Goal: Transaction & Acquisition: Purchase product/service

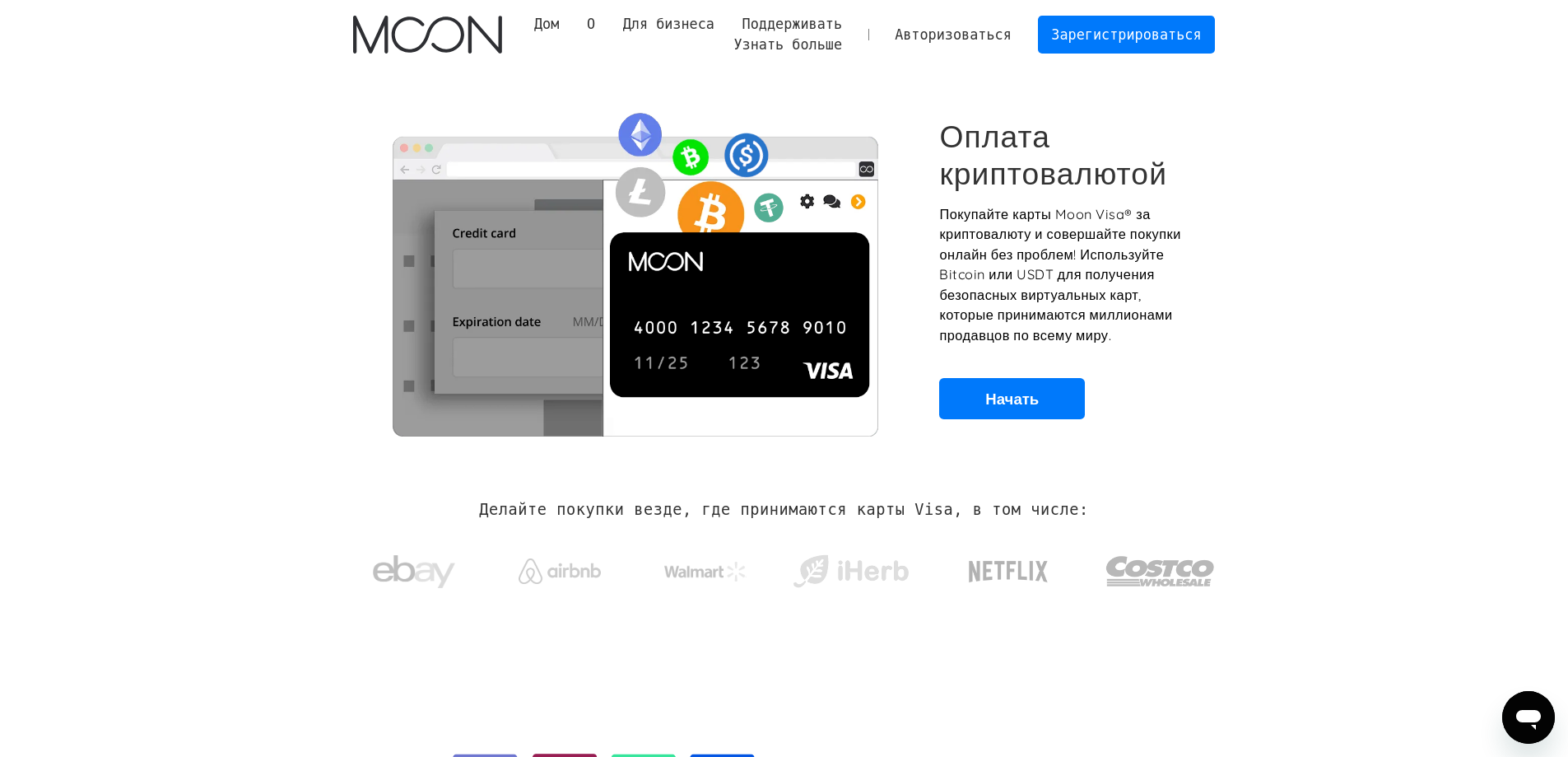
click at [1354, 284] on section "Оплата криптовалютой Покупайте карты Moon Visa® за криптовалюту и совершайте по…" at bounding box center [784, 268] width 1568 height 399
click at [1128, 35] on font "Зарегистрироваться" at bounding box center [1126, 35] width 150 height 16
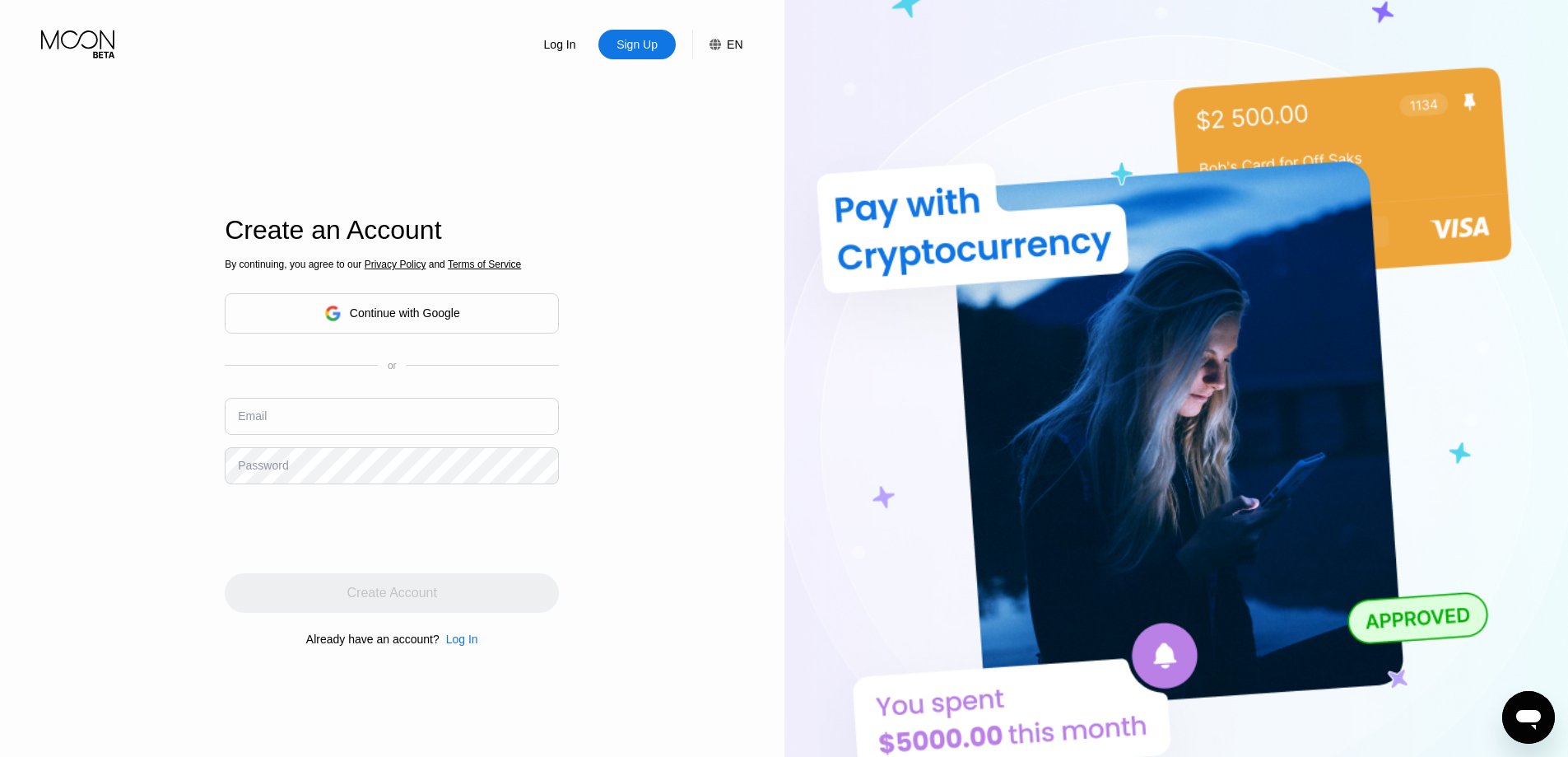
click at [432, 307] on div "Continue with Google" at bounding box center [405, 313] width 110 height 13
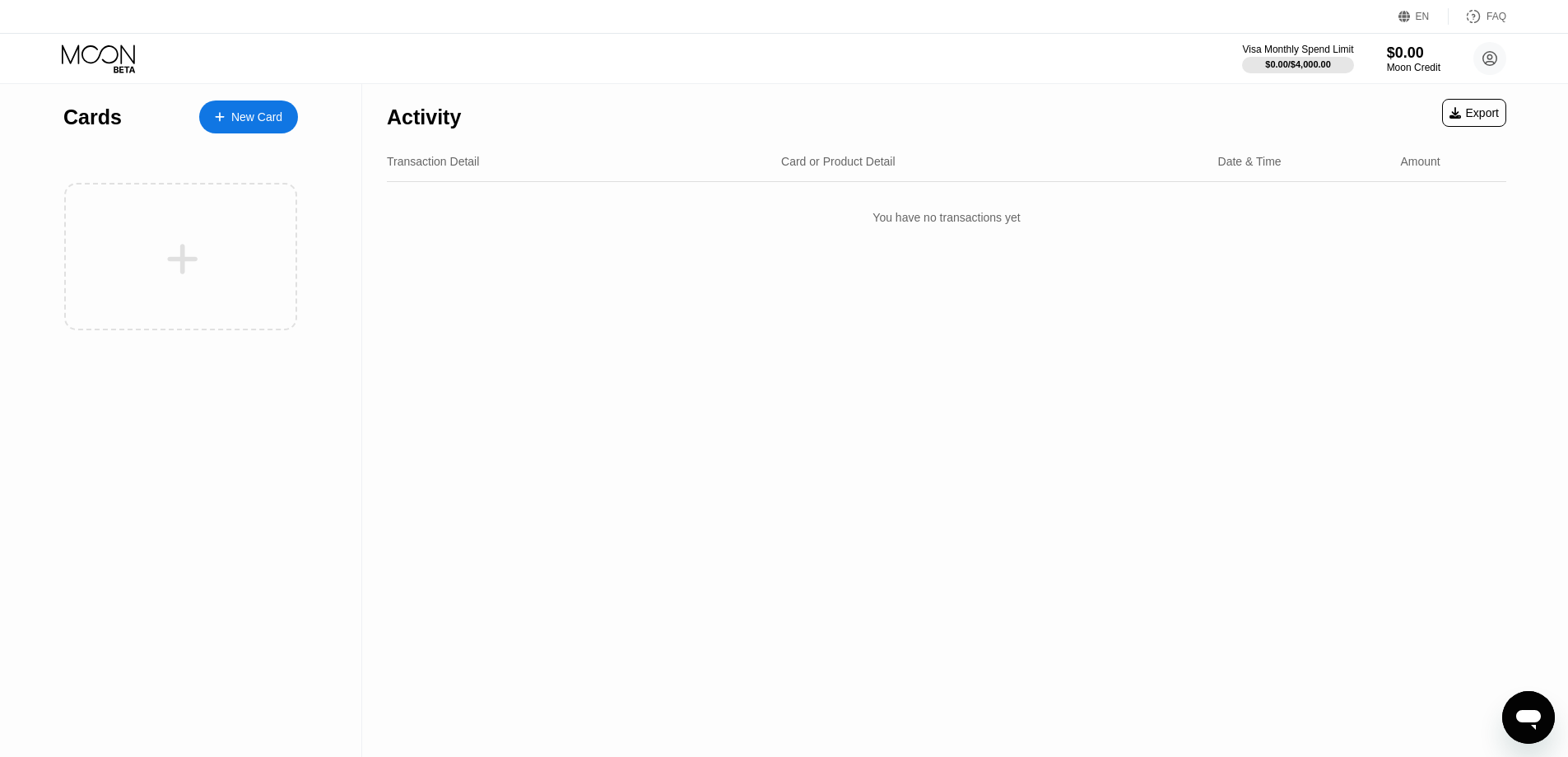
click at [1411, 11] on icon at bounding box center [1405, 17] width 13 height 13
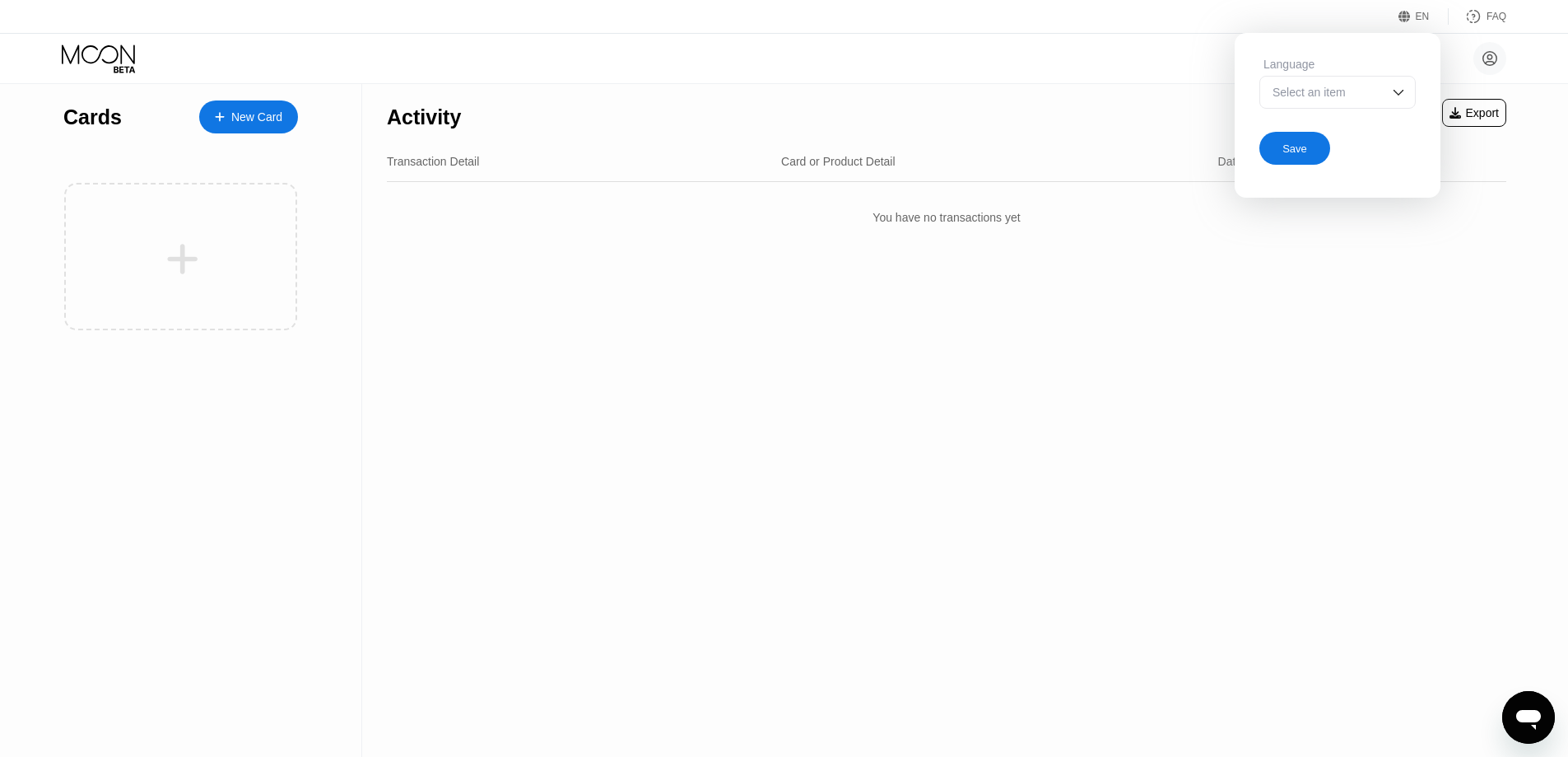
click at [1363, 96] on div "Select an item" at bounding box center [1325, 92] width 114 height 13
click at [1316, 94] on div "Select an item" at bounding box center [1325, 92] width 114 height 13
click at [1366, 305] on div "Activity Export Transaction Detail Card or Product Detail Date & Time Amount Yo…" at bounding box center [946, 419] width 1169 height 672
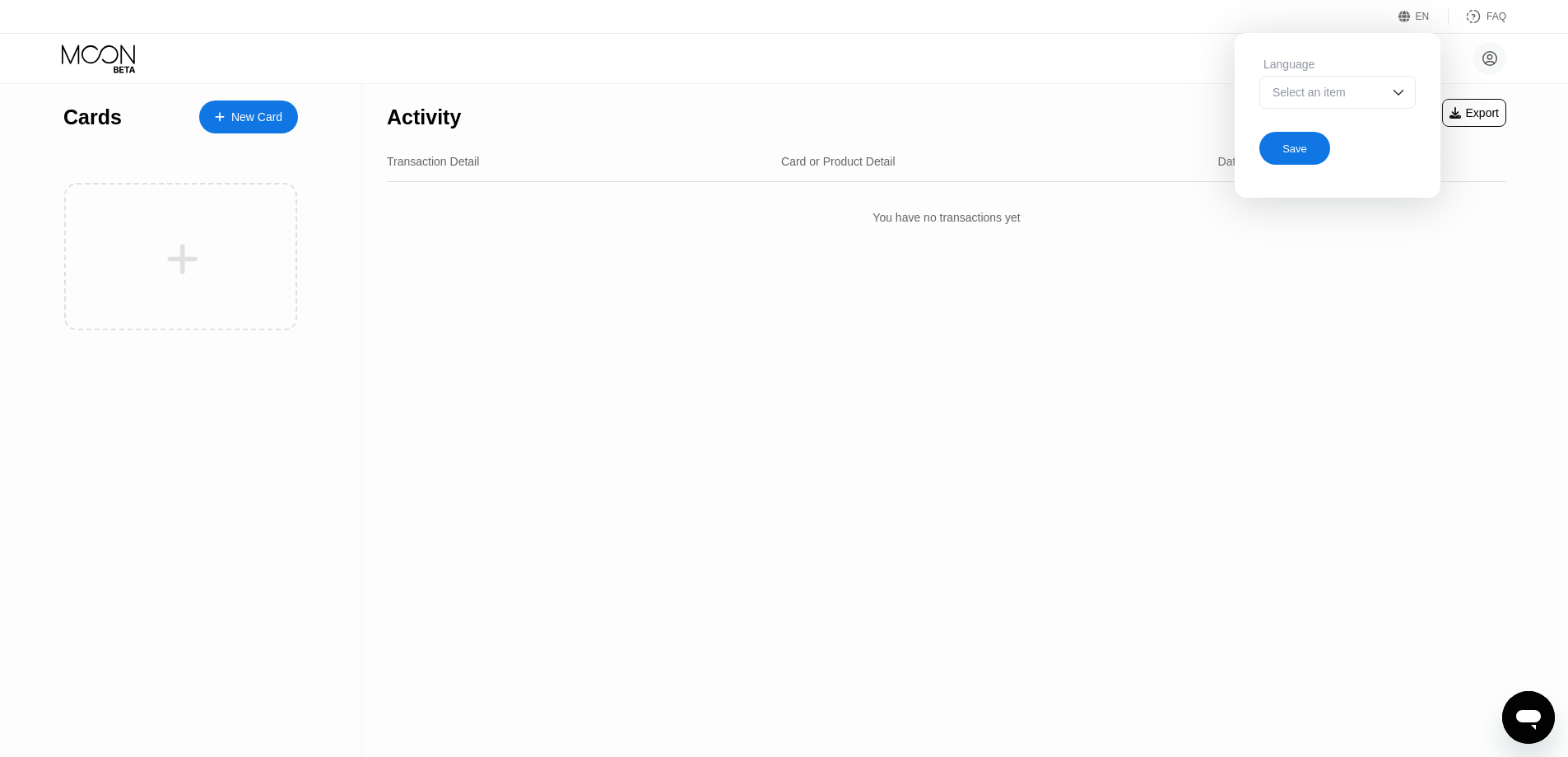
click at [1291, 152] on div "Save" at bounding box center [1294, 148] width 25 height 14
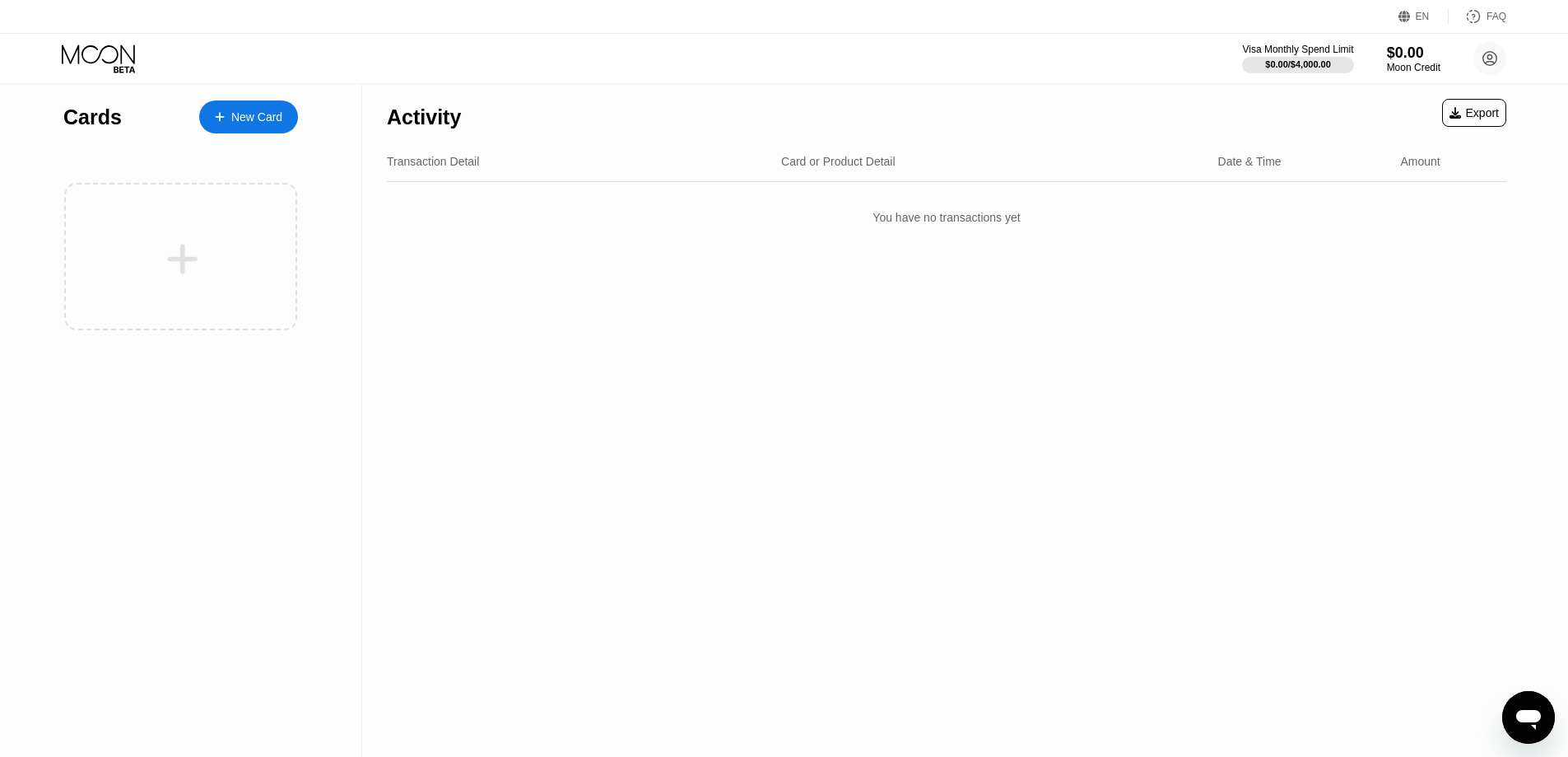
click at [230, 117] on div at bounding box center [227, 116] width 6 height 14
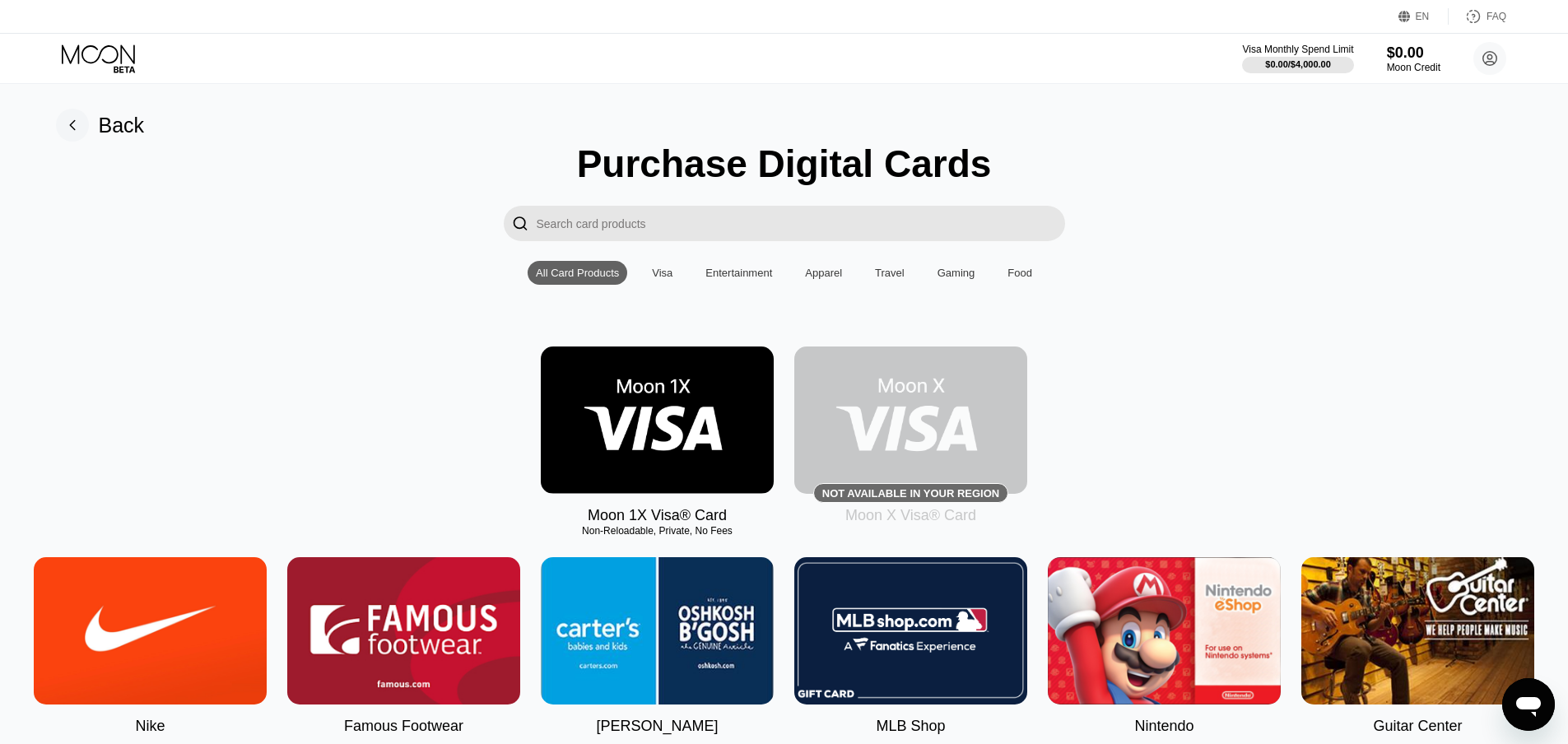
click at [656, 422] on img at bounding box center [658, 420] width 233 height 147
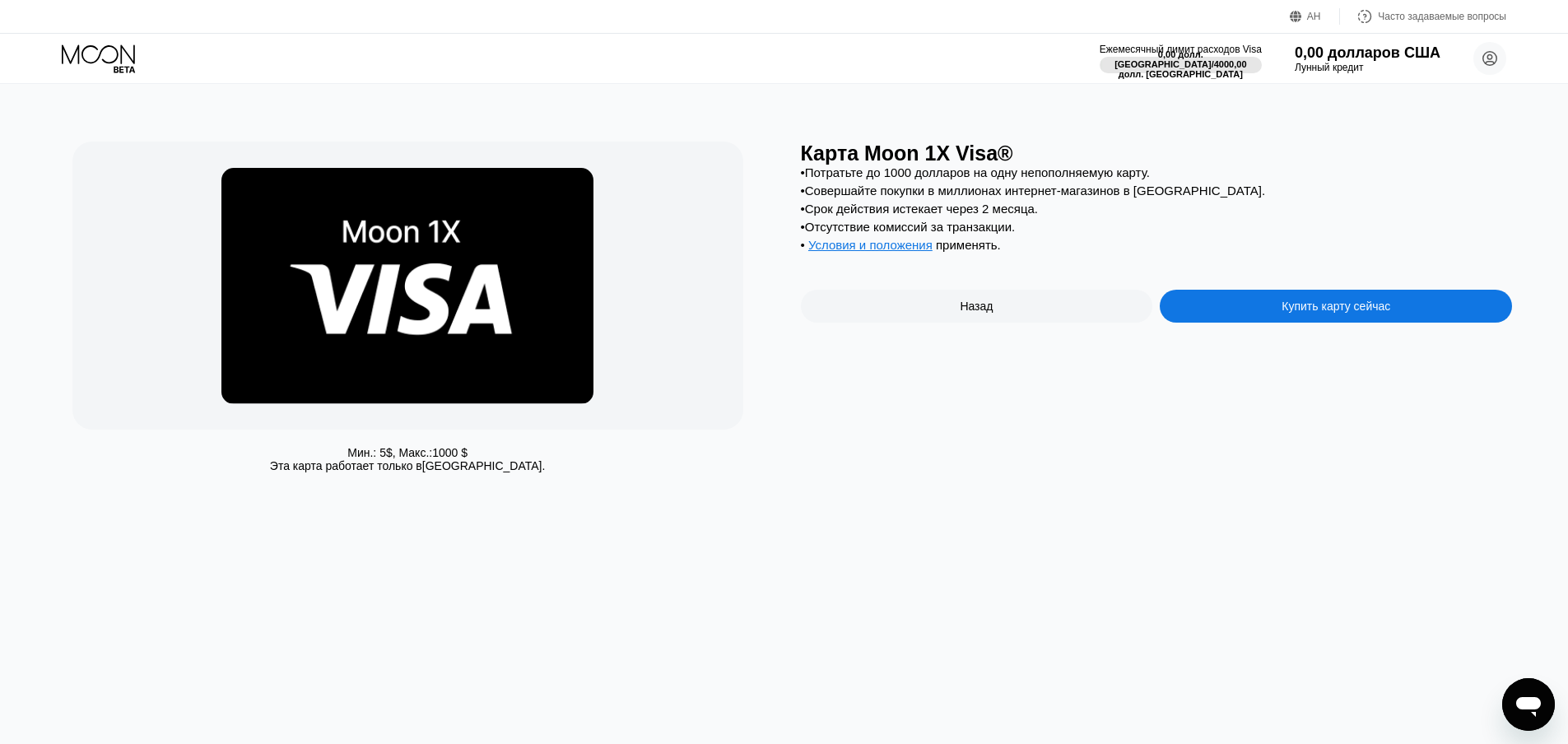
click at [1350, 313] on font "Купить карту сейчас" at bounding box center [1335, 306] width 108 height 13
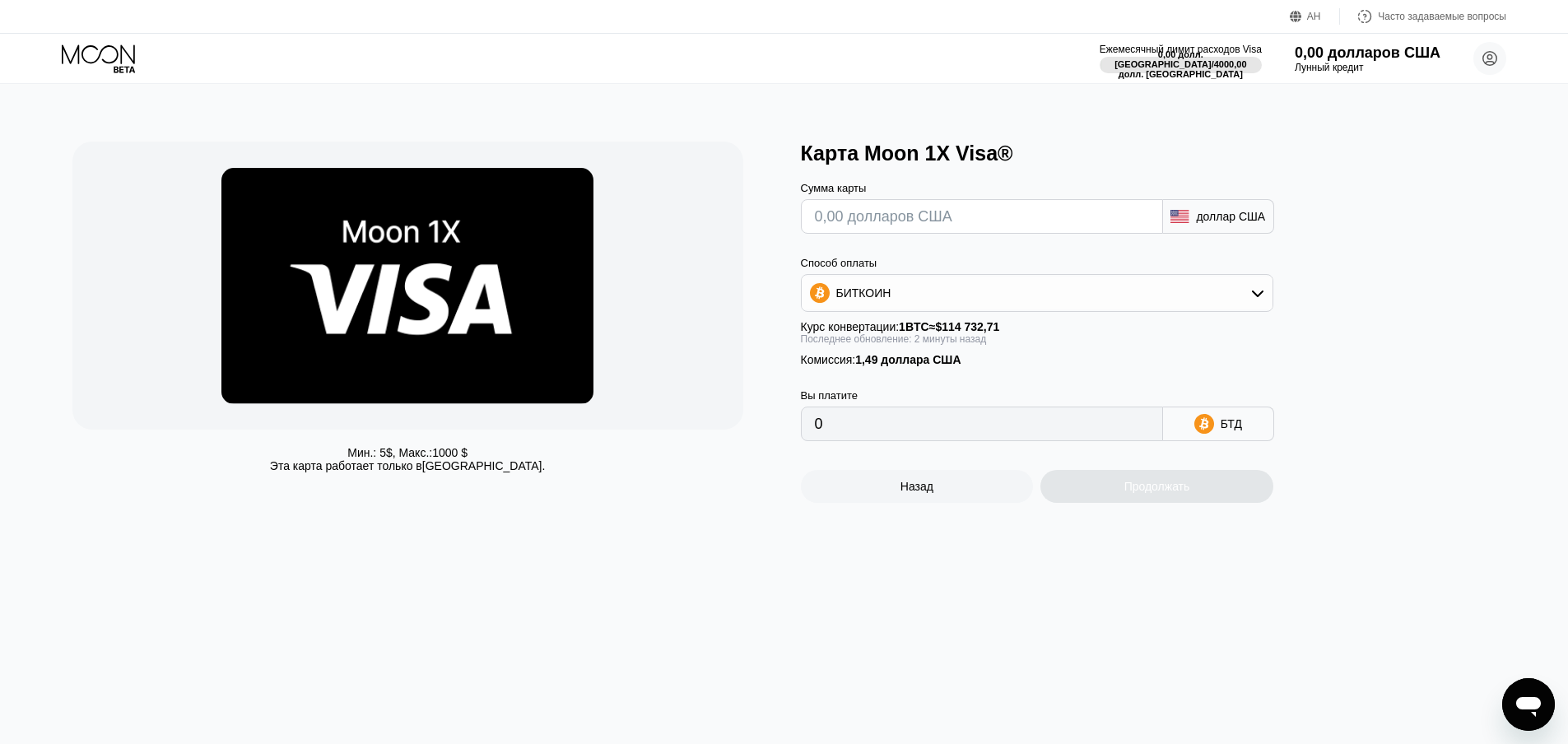
click at [1106, 294] on div "БИТКОИН" at bounding box center [1038, 293] width 471 height 33
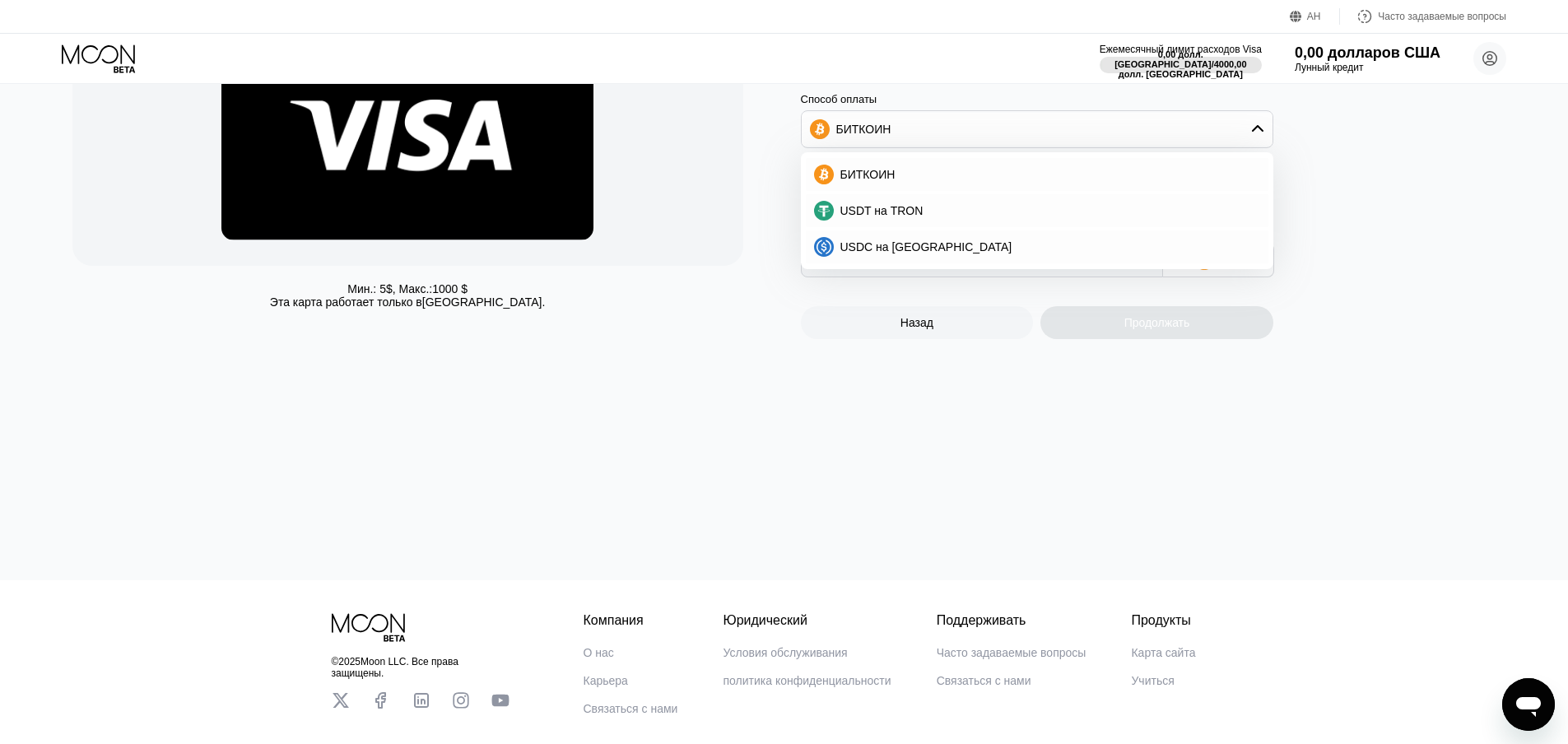
scroll to position [165, 0]
click at [910, 216] on font "USDT на TRON" at bounding box center [881, 210] width 83 height 13
type input "0.00"
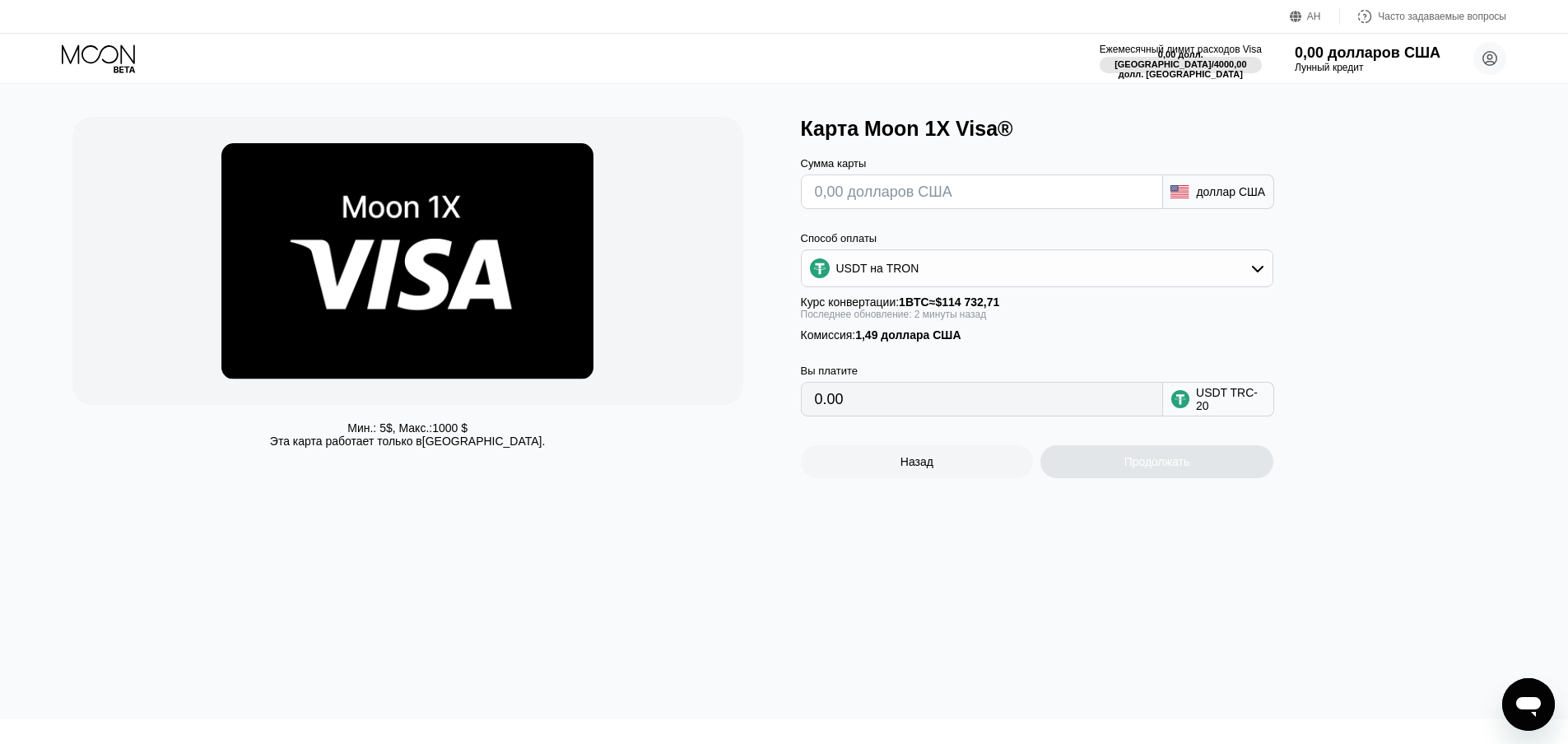
scroll to position [0, 0]
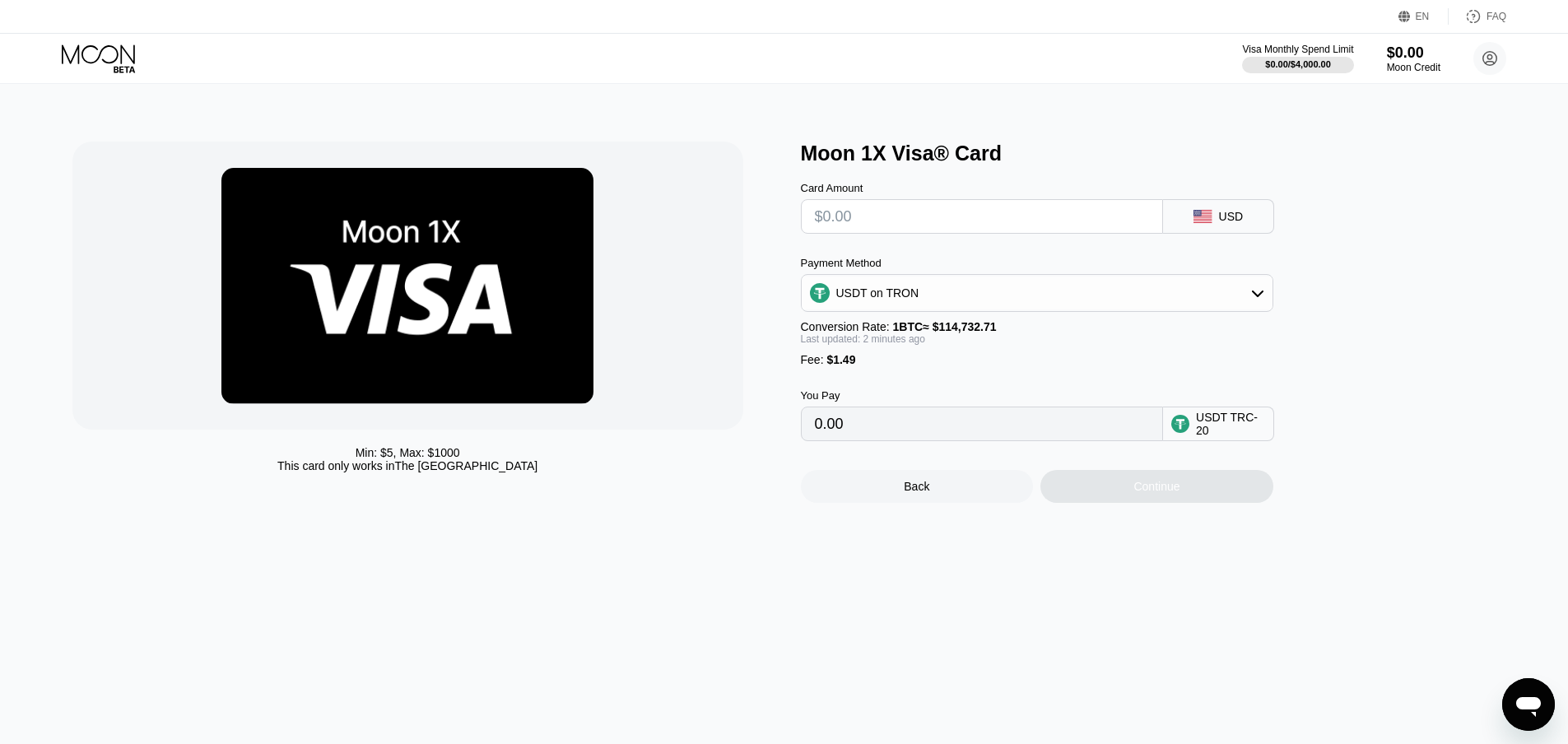
click at [1384, 206] on div "Moon 1X Visa® Card Card Amount USD Payment Method USDT on TRON Conversion Rate:…" at bounding box center [1157, 322] width 712 height 361
click at [464, 277] on img at bounding box center [407, 287] width 372 height 236
click at [905, 493] on div "Back" at bounding box center [917, 487] width 25 height 13
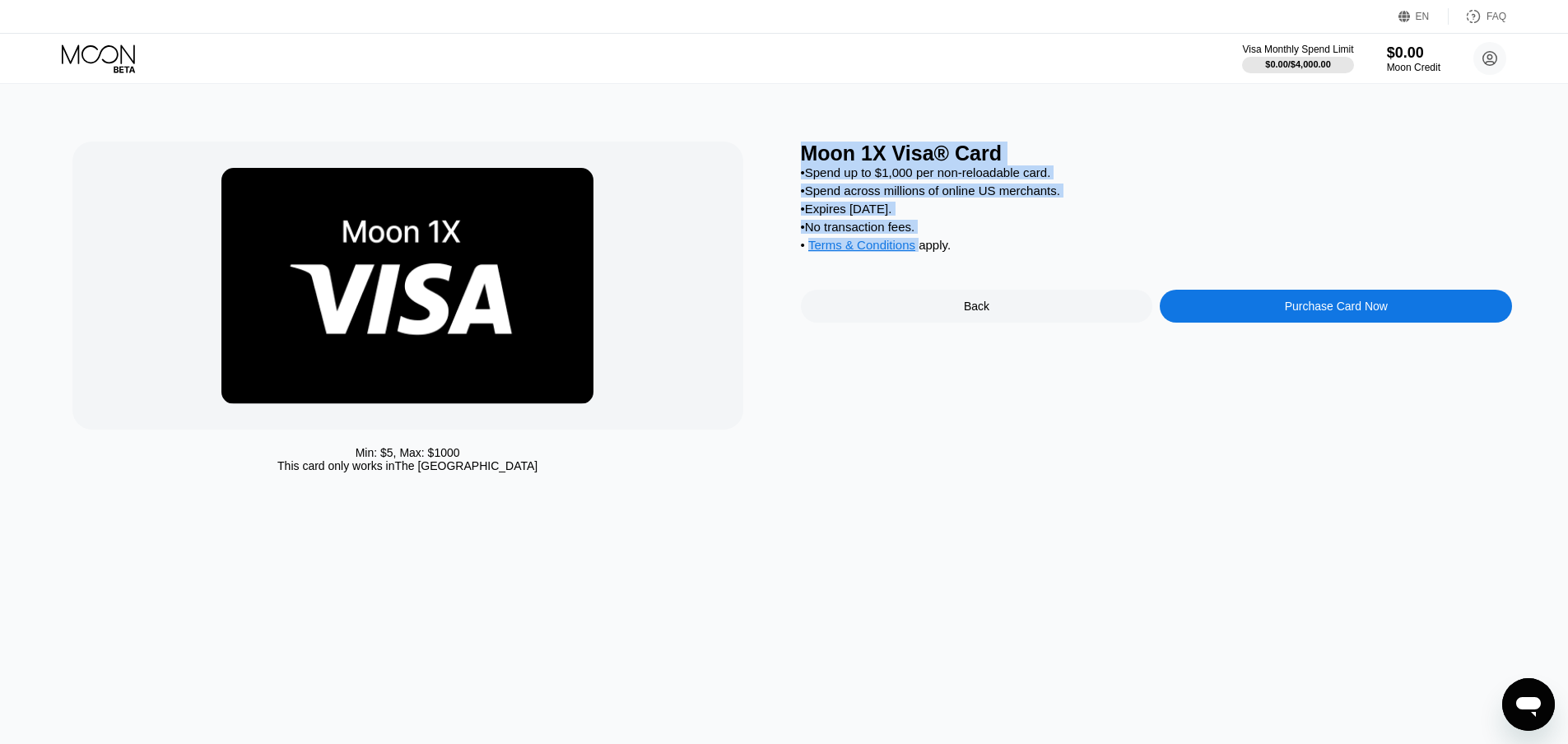
drag, startPoint x: 802, startPoint y: 150, endPoint x: 1010, endPoint y: 269, distance: 239.6
click at [1010, 269] on div "Moon 1X Visa® Card • Spend up to $1,000 per non-reloadable card. • Spend across…" at bounding box center [1157, 311] width 712 height 339
copy div "Moon 1X Visa® Card • Spend up to $1,000 per non-reloadable card. • Spend across…"
click at [1305, 467] on div "Moon 1X Visa® Card • Spend up to $1,000 per non-reloadable card. • Spend across…" at bounding box center [1157, 311] width 712 height 339
click at [1194, 524] on div "Min: $ 5 , Max: $ 1000 This card only works in The United States Moon 1X Visa® …" at bounding box center [785, 414] width 1581 height 660
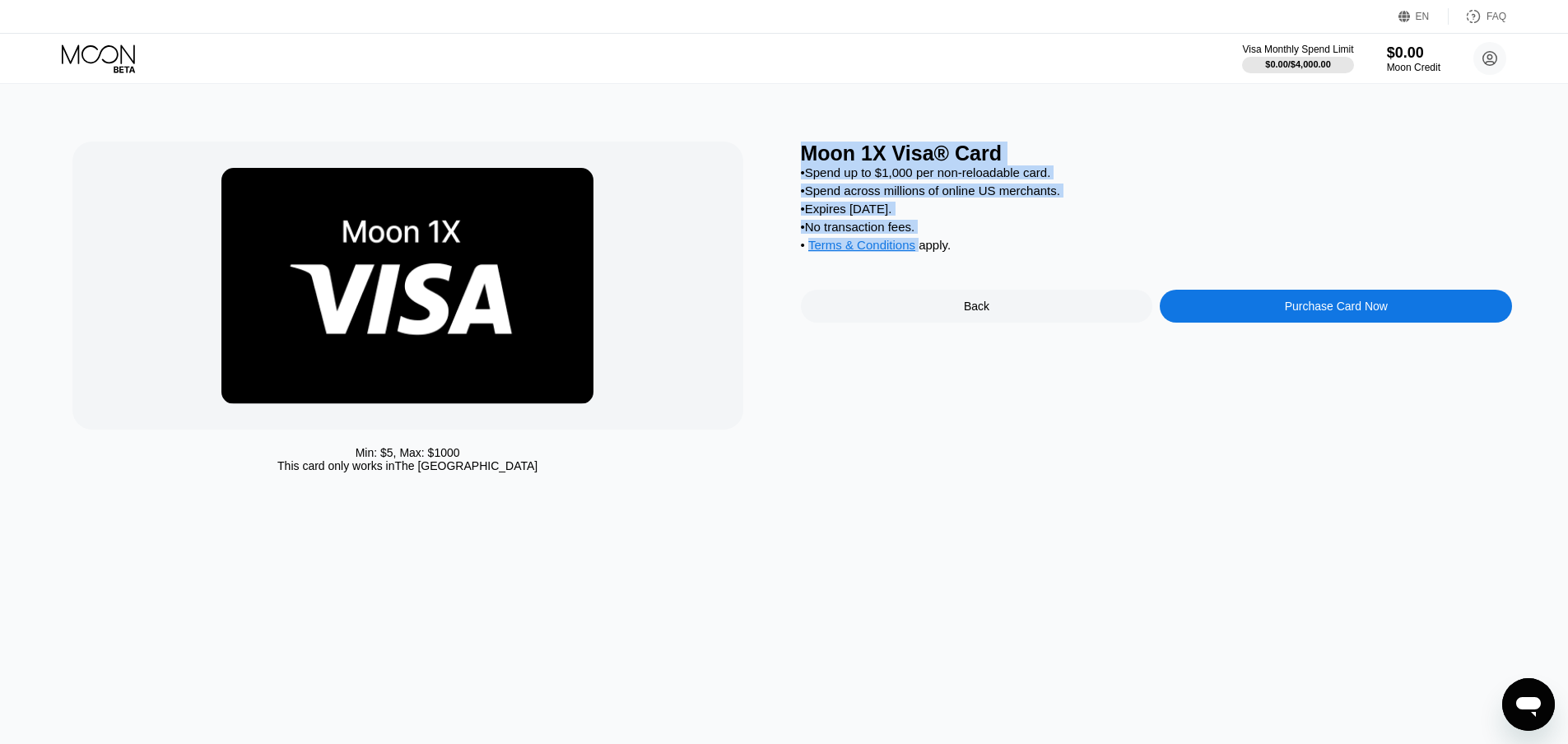
click at [1194, 524] on div "Min: $ 5 , Max: $ 1000 This card only works in The United States Moon 1X Visa® …" at bounding box center [785, 414] width 1581 height 660
click at [1269, 177] on div "• Spend up to $1,000 per non-reloadable card." at bounding box center [1157, 172] width 712 height 14
